Goal: Ask a question

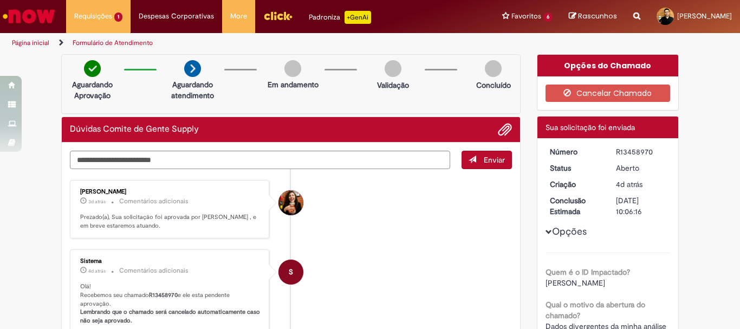
scroll to position [54, 0]
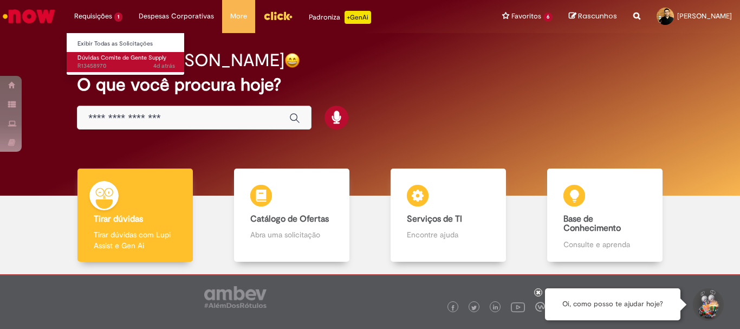
click at [91, 58] on span "Dúvidas Comite de Gente Supply" at bounding box center [122, 58] width 89 height 8
